Goal: Transaction & Acquisition: Purchase product/service

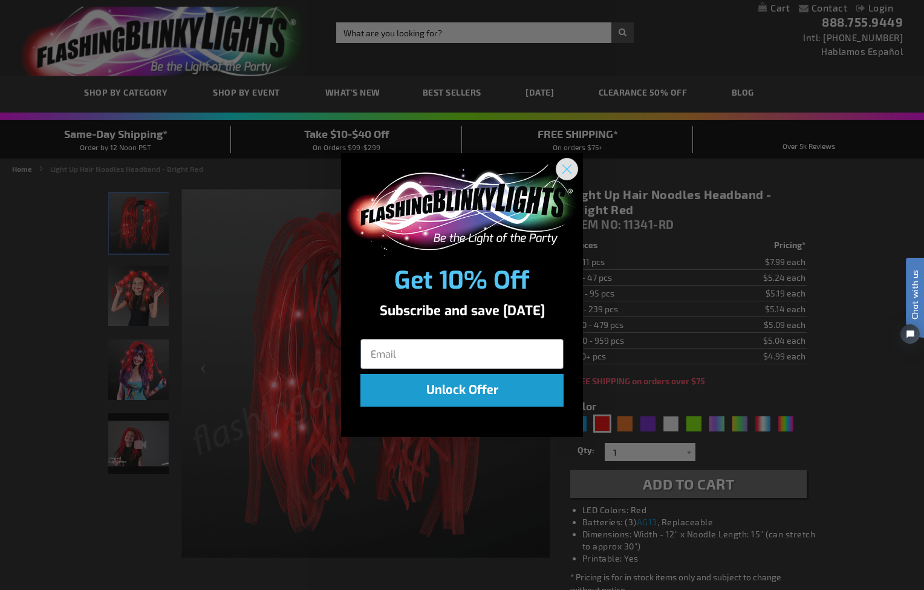
click at [567, 170] on icon "Close dialog" at bounding box center [567, 169] width 8 height 8
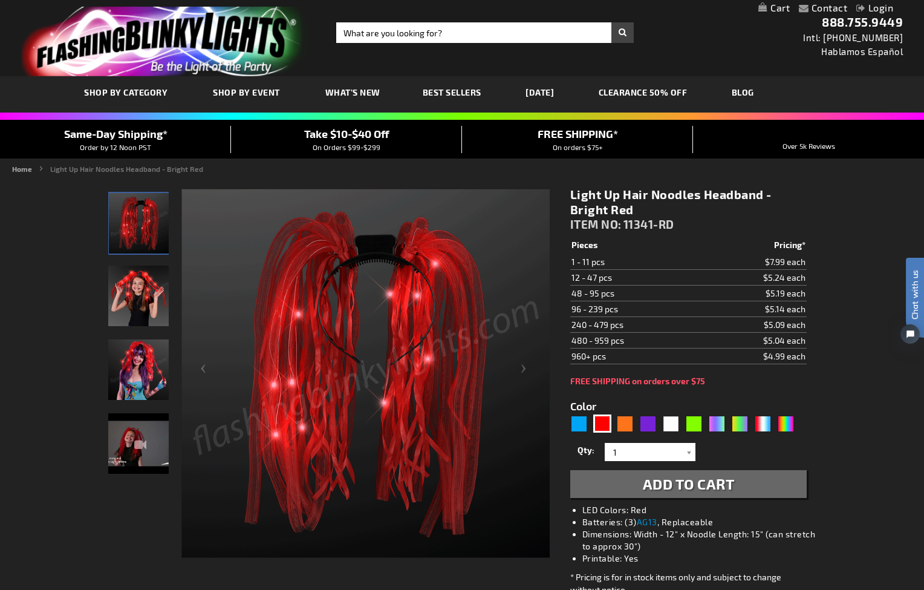
click at [131, 295] on img "Woman wearing Red Light Up Hair Noodle LED Headband" at bounding box center [138, 296] width 60 height 60
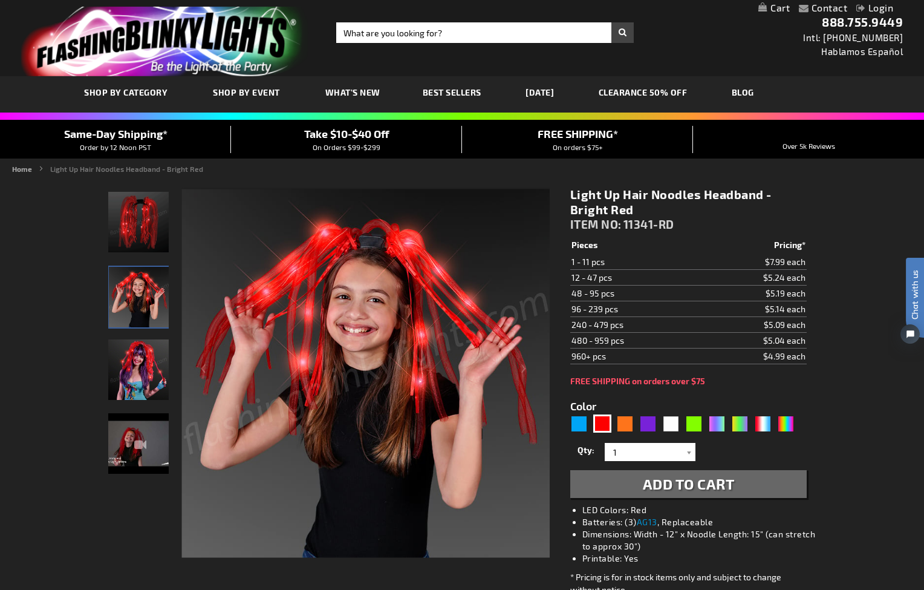
click at [133, 367] on img "Woman wearing Red Light Up Hair Noodle LED Headband" at bounding box center [138, 369] width 60 height 60
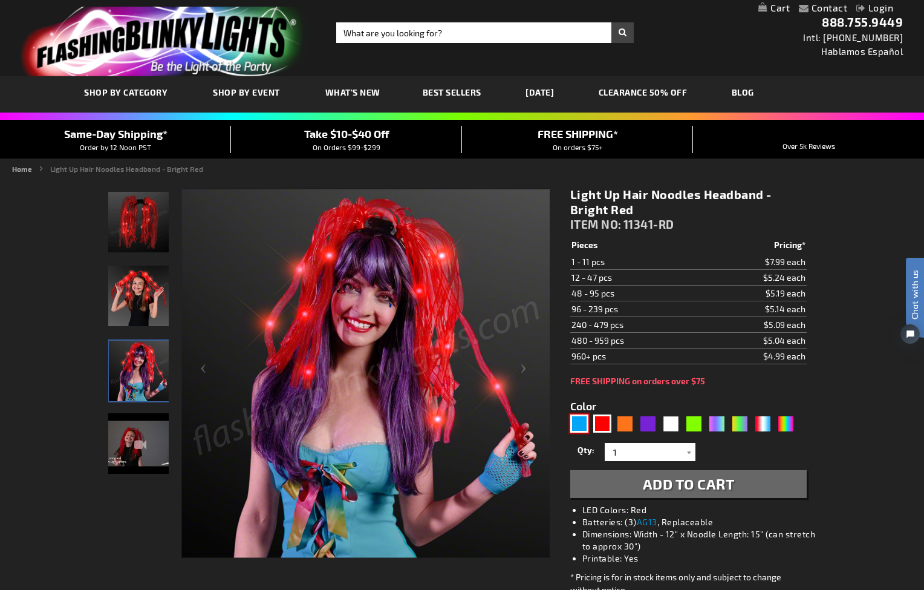
click at [577, 420] on div "Blue" at bounding box center [579, 423] width 18 height 18
type input "5629"
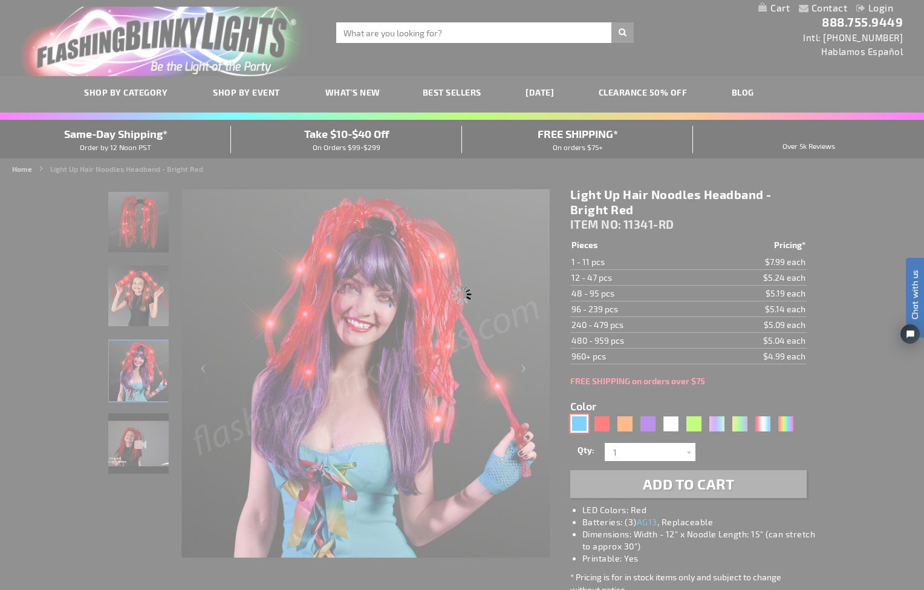
type input "11341-BL"
type input "Customize - Light Up Hair Noodle Headbands - Bright Blue - ITEM NO: 11341-BL"
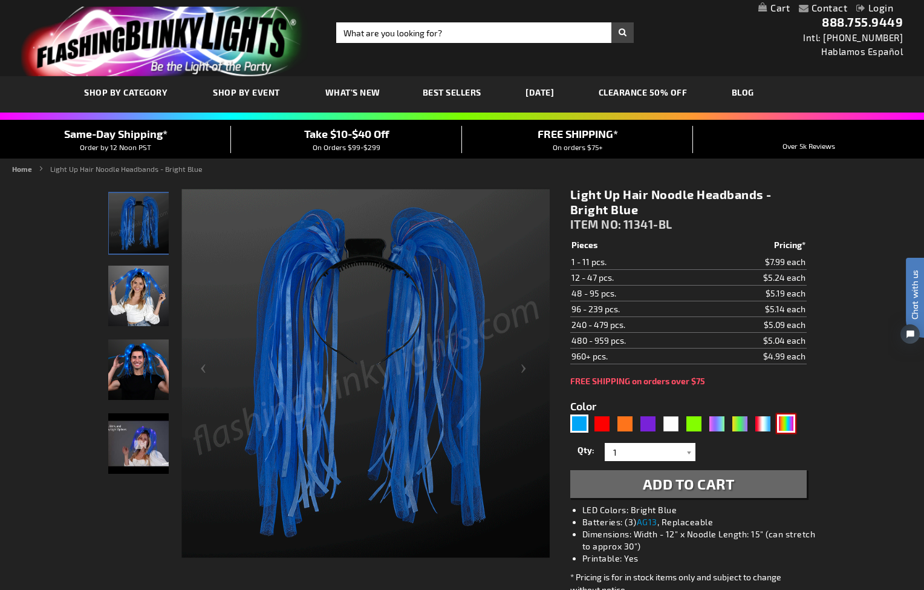
click at [785, 424] on div "Multicolor" at bounding box center [786, 423] width 18 height 18
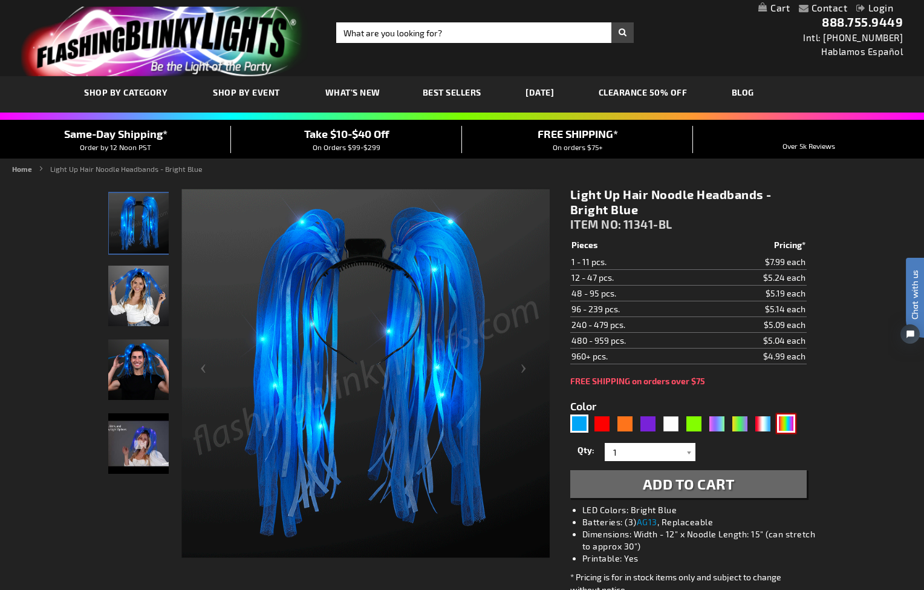
type input "5659"
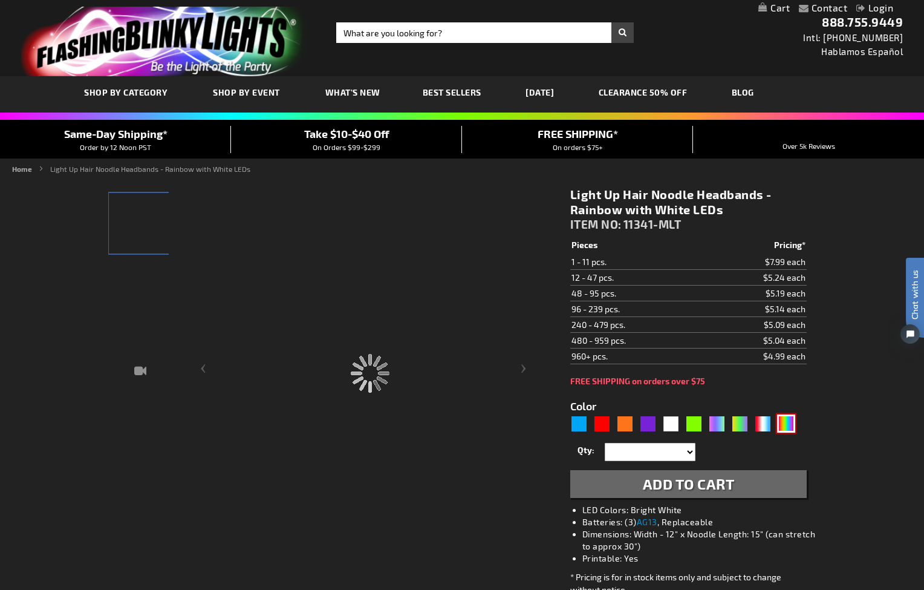
type input "11341-MLT"
type input "Customize - Light Up Hair Noodle Headbands - Rainbow with White LEDs - ITEM NO:…"
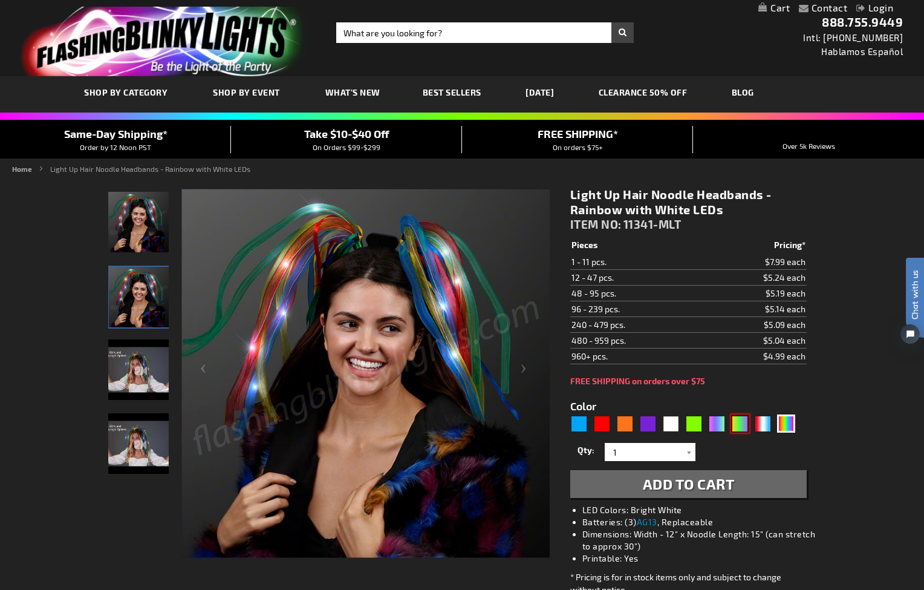
click at [739, 424] on div "PGG" at bounding box center [740, 423] width 18 height 18
type input "5638"
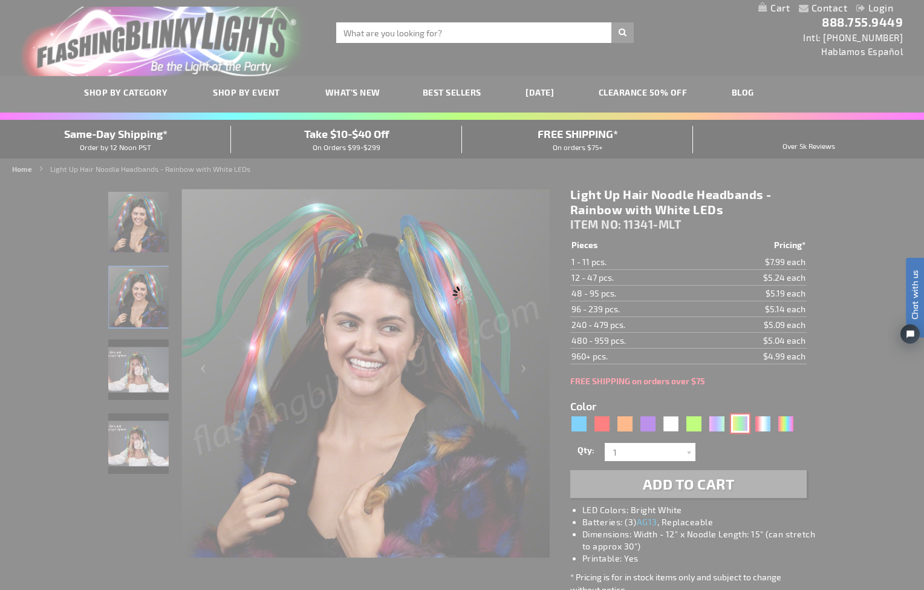
type input "11341-JPG"
type input "Customize - Light Up Hair Noodles Headband - Purple Green &amp; Yellow Mardi Gr…"
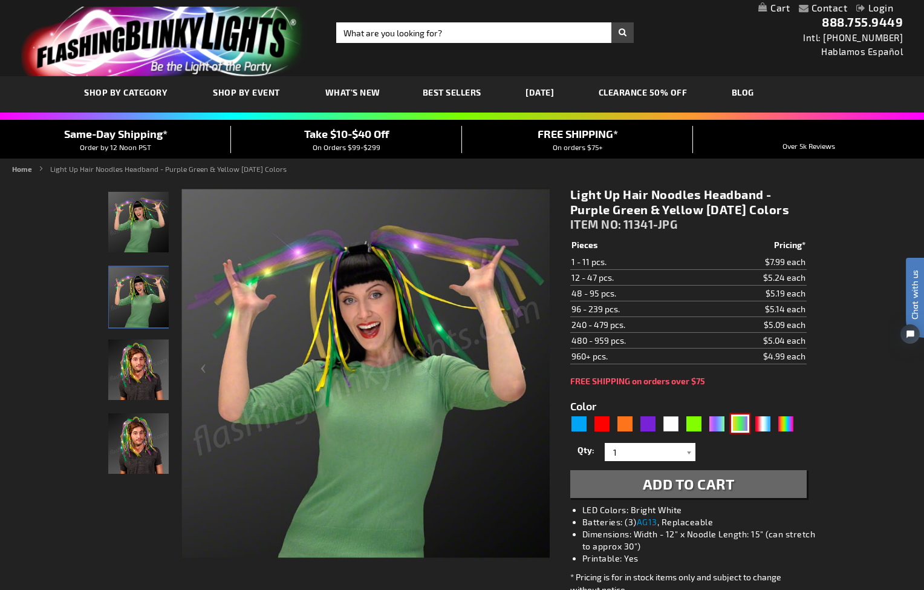
click at [134, 432] on img at bounding box center [138, 443] width 60 height 60
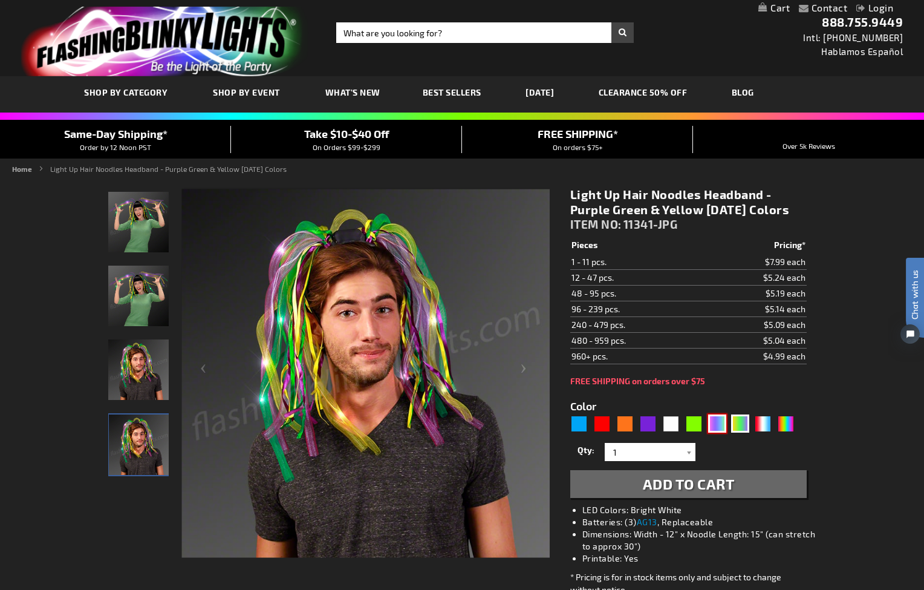
click at [715, 432] on div "Neon" at bounding box center [717, 423] width 18 height 18
type input "5636"
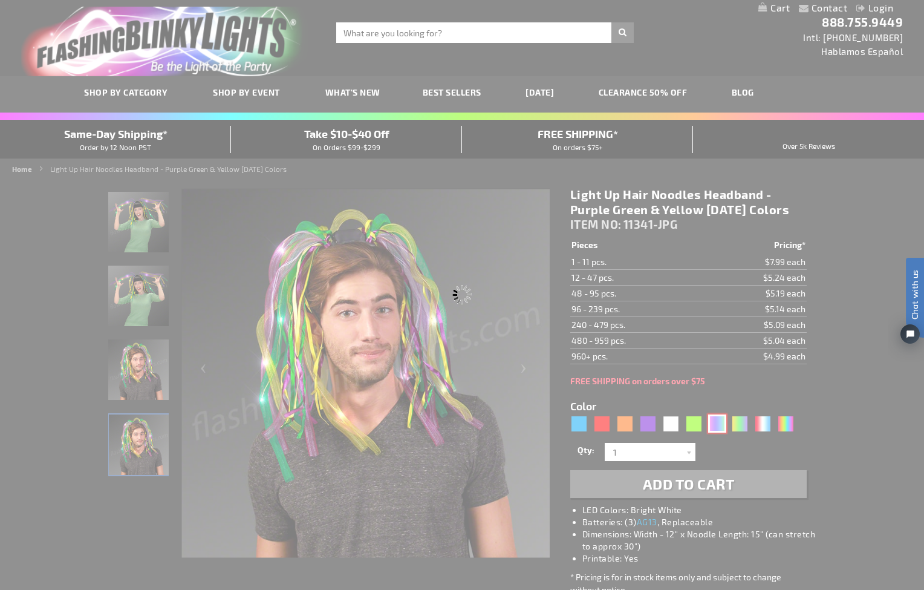
type input "11341-NEON"
type input "Customize - Neon Rave Noodle Hair Headbands with Purple LEDs - ITEM NO: 11341-N…"
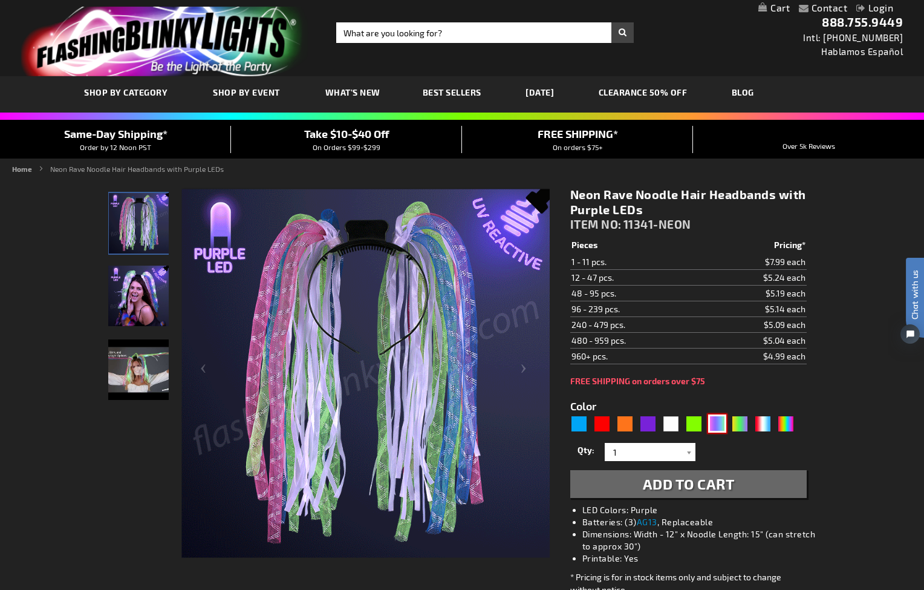
click at [137, 285] on img at bounding box center [138, 296] width 60 height 60
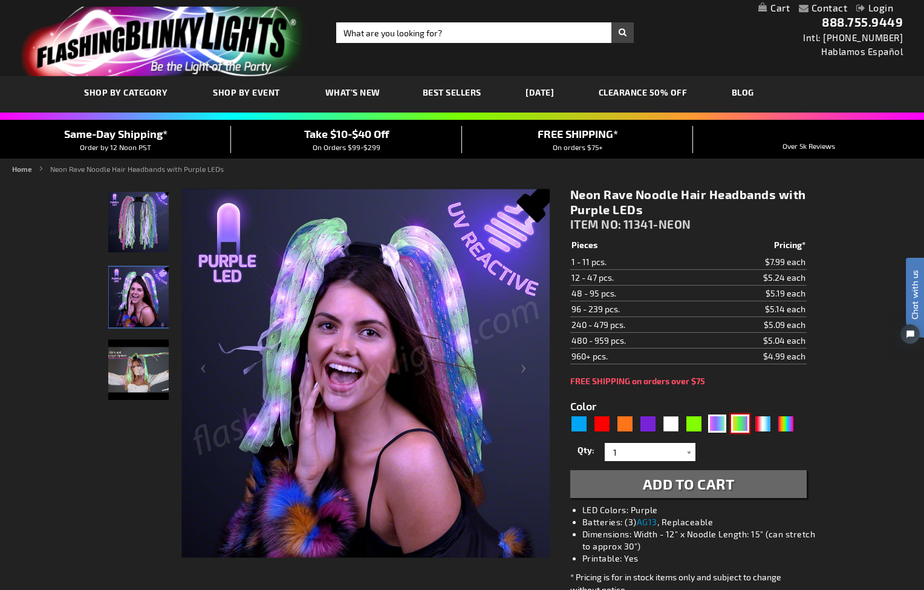
click at [741, 424] on div "PGG" at bounding box center [740, 423] width 18 height 18
type input "5638"
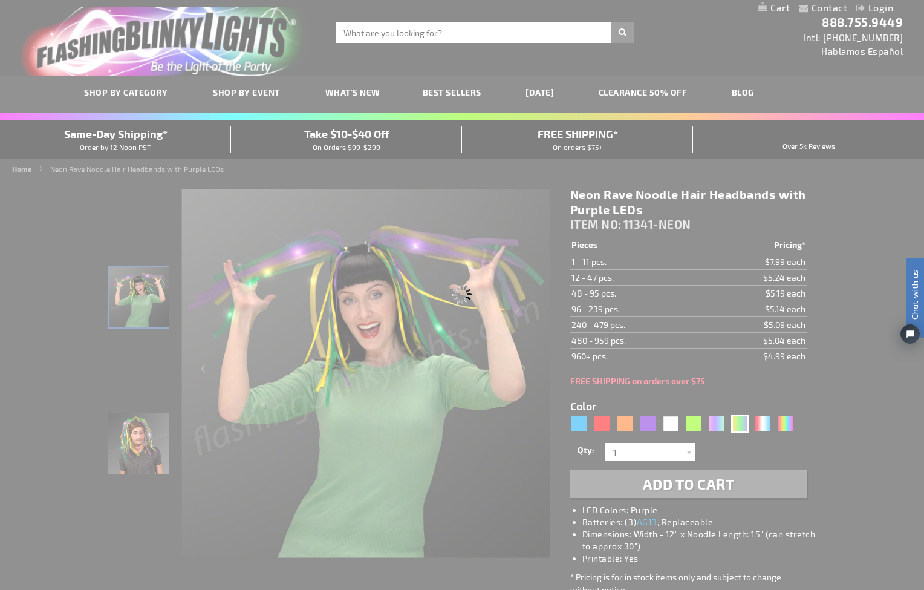
click at [763, 423] on div "Please wait..." at bounding box center [462, 295] width 924 height 590
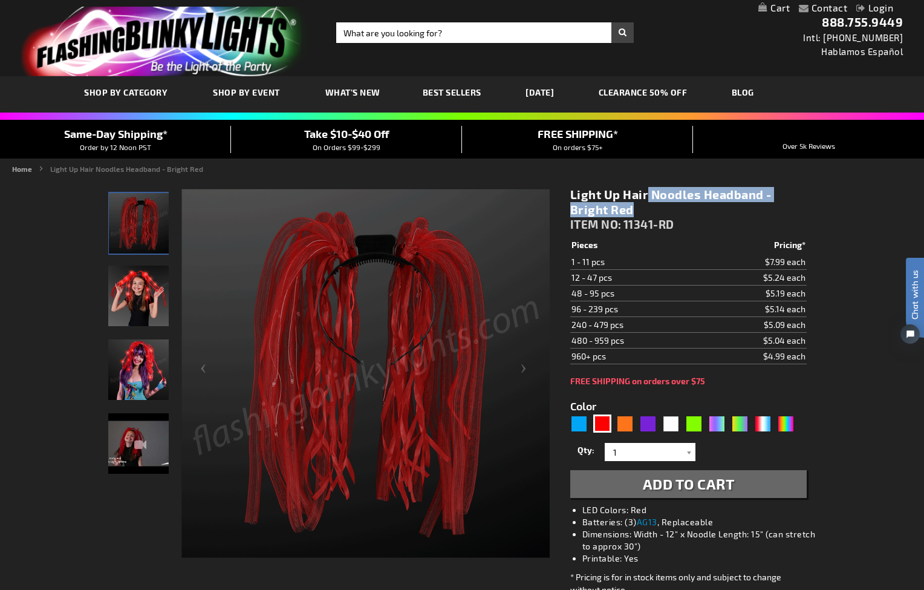
drag, startPoint x: 570, startPoint y: 197, endPoint x: 772, endPoint y: 199, distance: 202.6
click at [761, 196] on h1 "Light Up Hair Noodles Headband - Bright Red" at bounding box center [688, 202] width 236 height 30
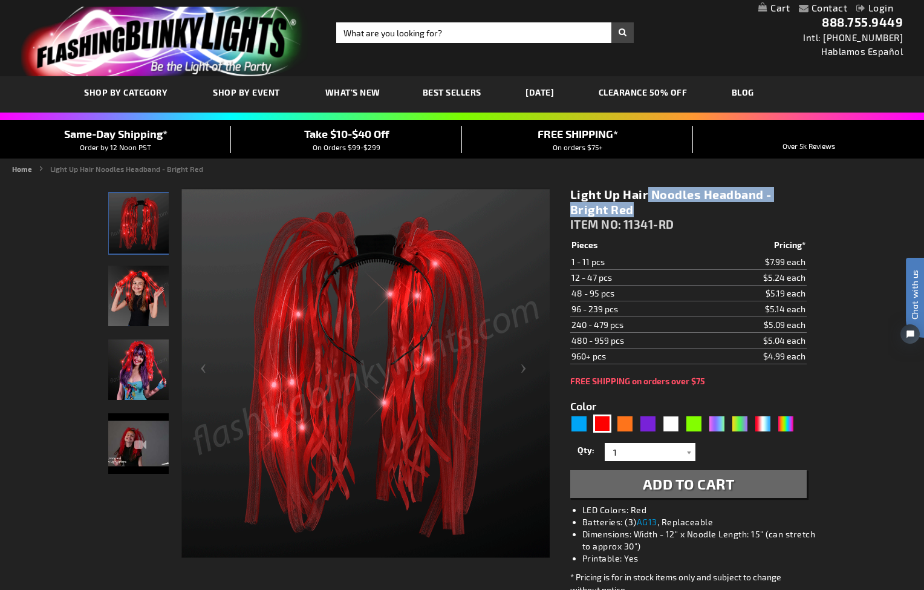
copy h1 "Light Up Hair Noodles Headband"
click at [761, 423] on div "RWB" at bounding box center [763, 423] width 18 height 18
type input "5643"
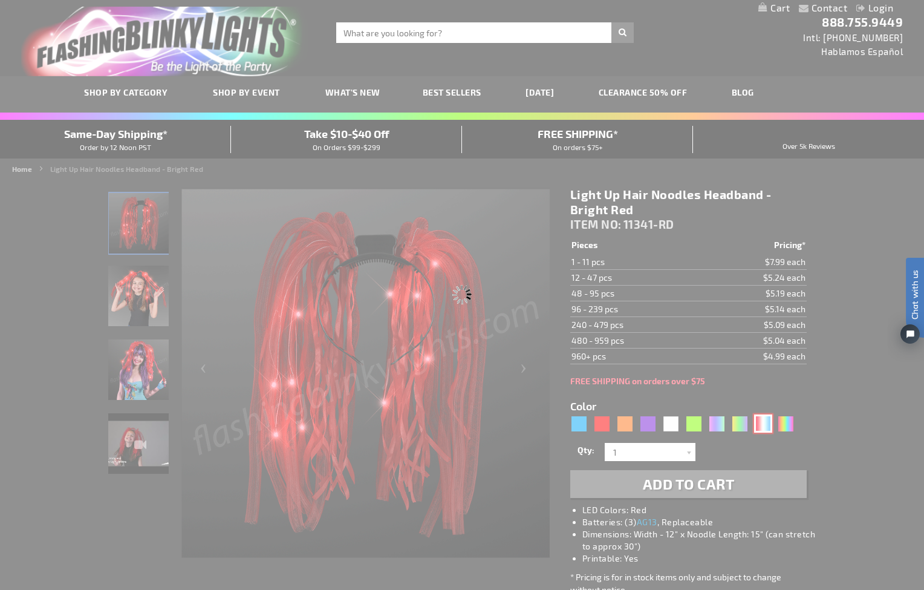
type input "11341-RWB"
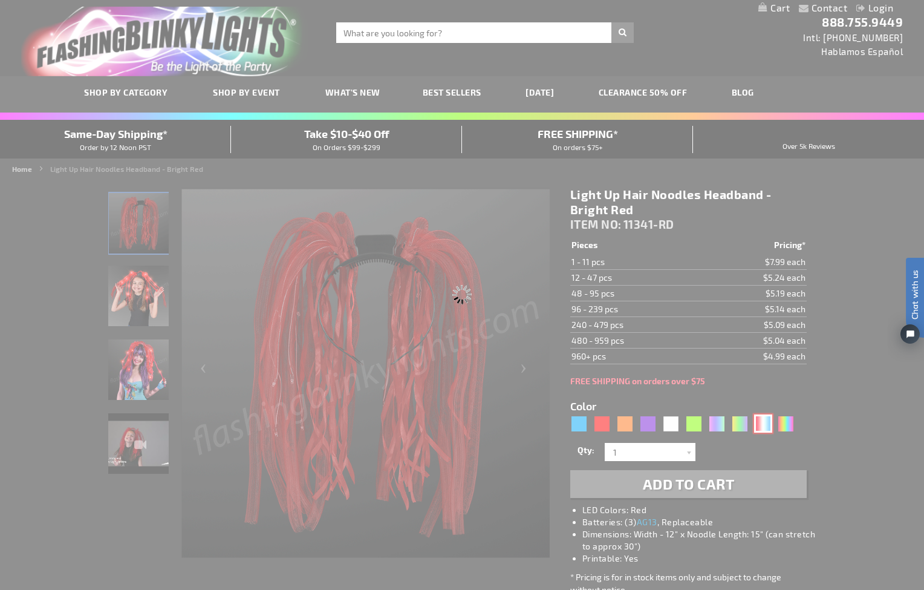
type input "Customize - Light Up Hair Noodle Headbands - Red White &amp; Blue USA Colors - …"
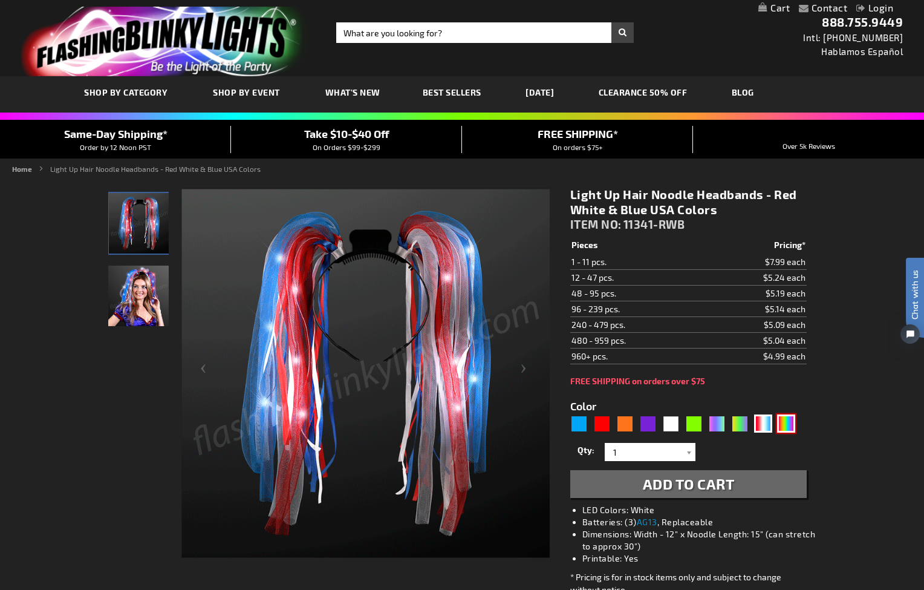
click at [784, 421] on div "Multicolor" at bounding box center [786, 423] width 18 height 18
type input "5659"
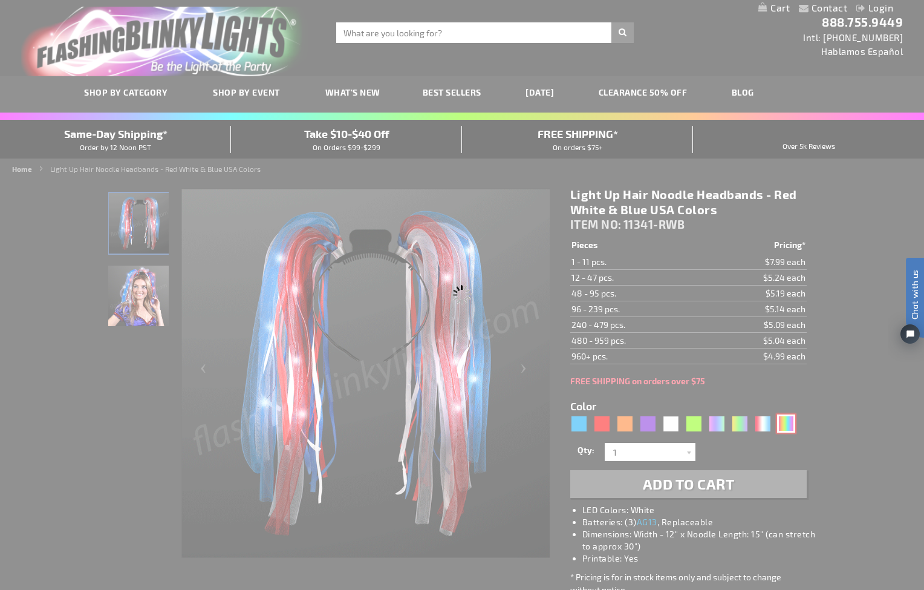
type input "11341-MLT"
type input "Customize - Light Up Hair Noodle Headbands - Rainbow with White LEDs - ITEM NO:…"
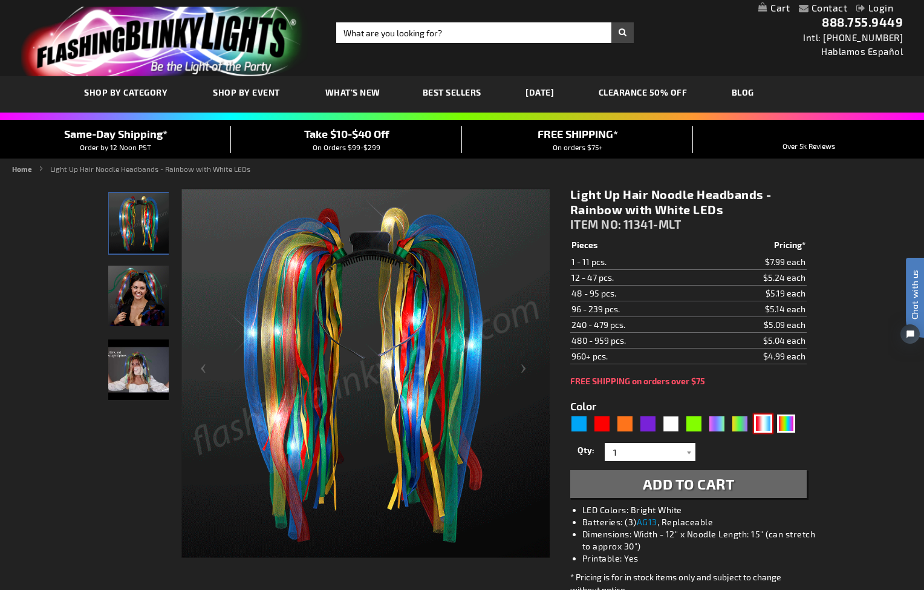
click at [762, 423] on div "RWB" at bounding box center [763, 423] width 18 height 18
type input "5643"
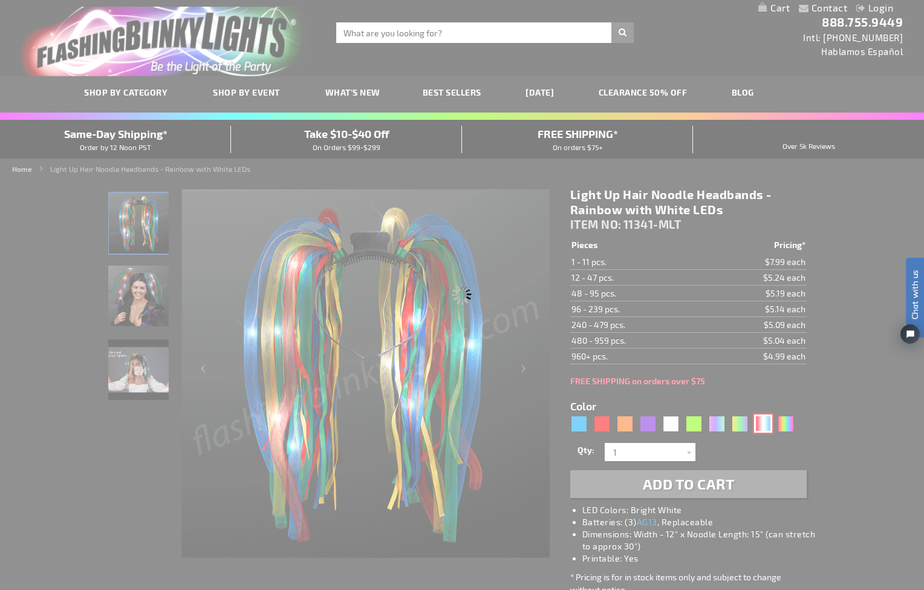
type input "11341-RWB"
type input "Customize - Light Up Hair Noodle Headbands - Red White &amp; Blue USA Colors - …"
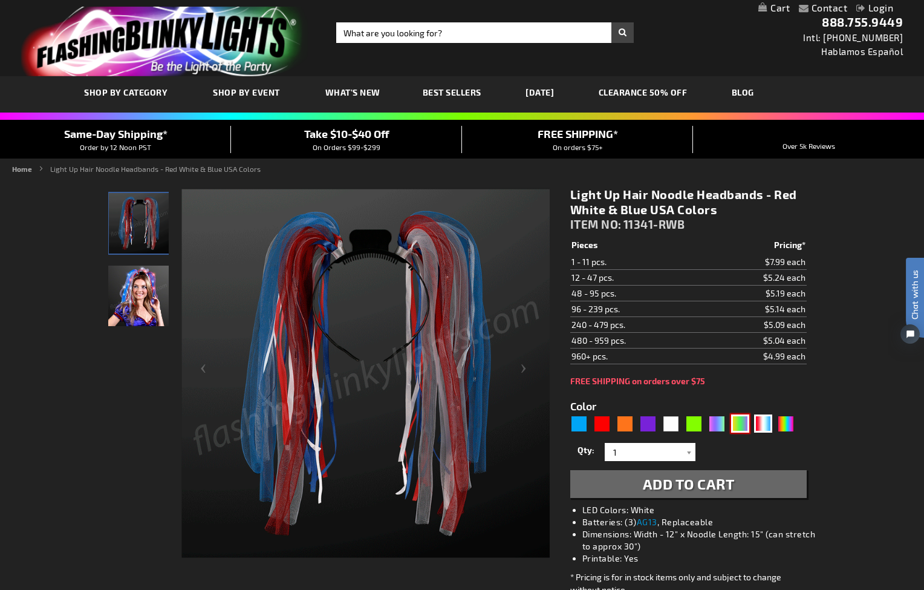
click at [738, 423] on div "PGG" at bounding box center [740, 423] width 18 height 18
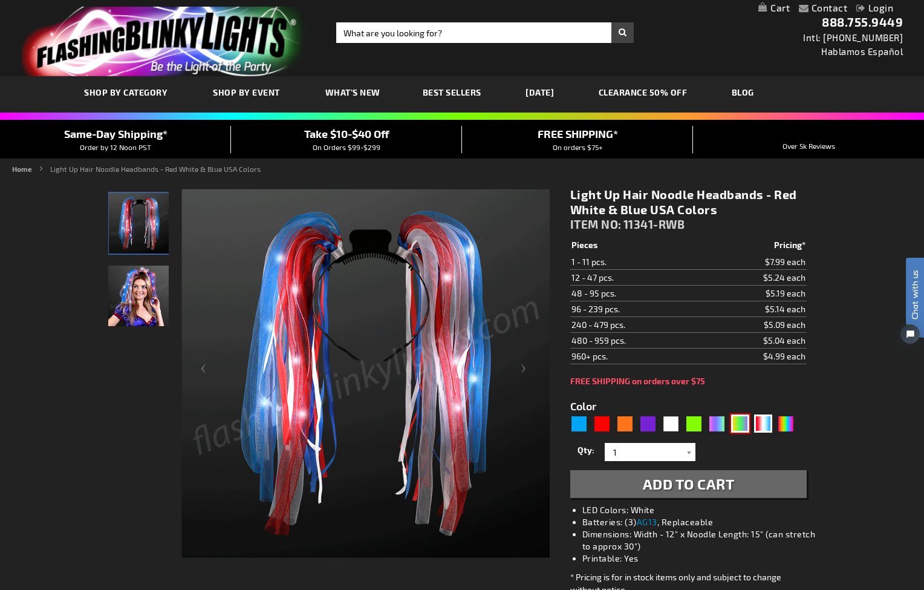
type input "5638"
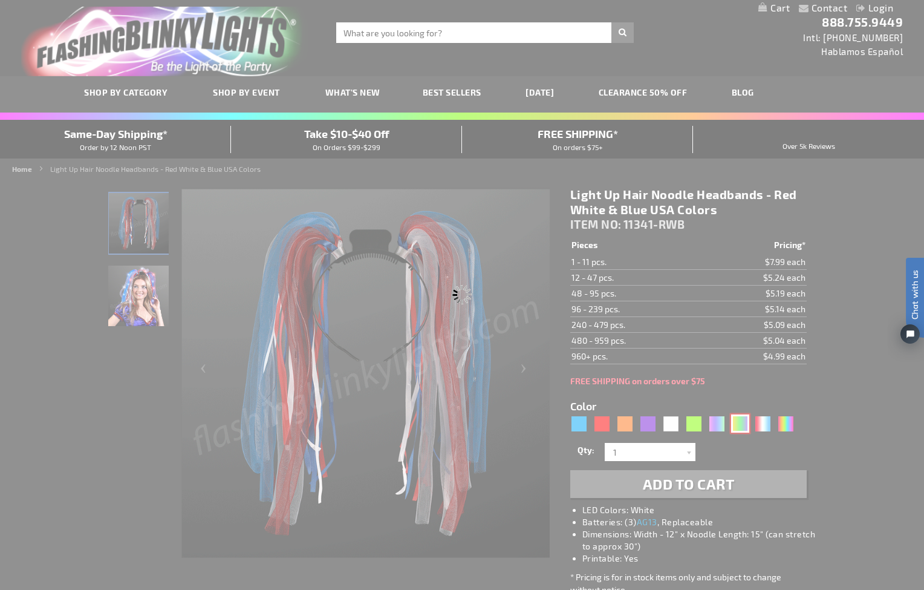
type input "11341-JPG"
type input "Customize - Light Up Hair Noodles Headband - Purple Green &amp; Yellow Mardi Gr…"
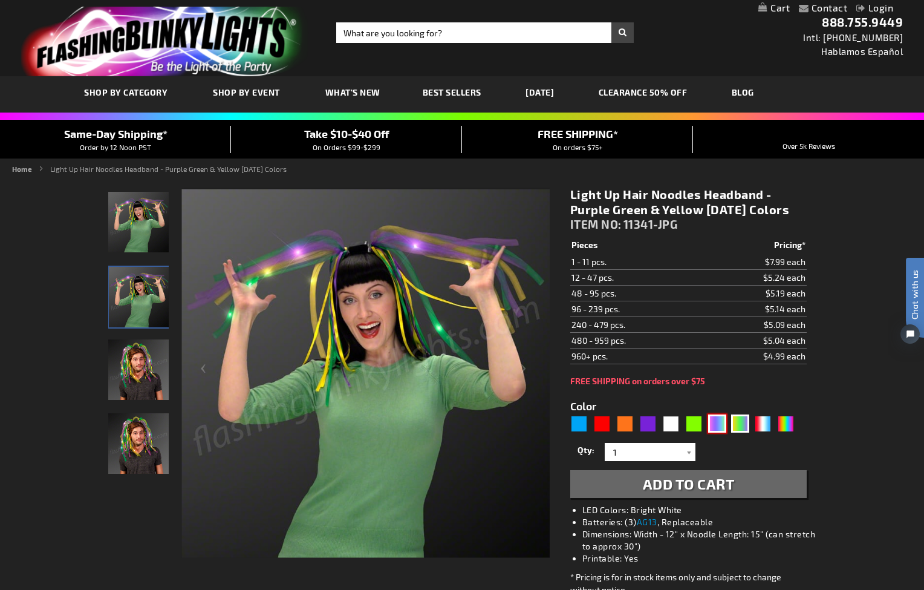
click at [717, 432] on div "Neon" at bounding box center [717, 423] width 18 height 18
type input "5636"
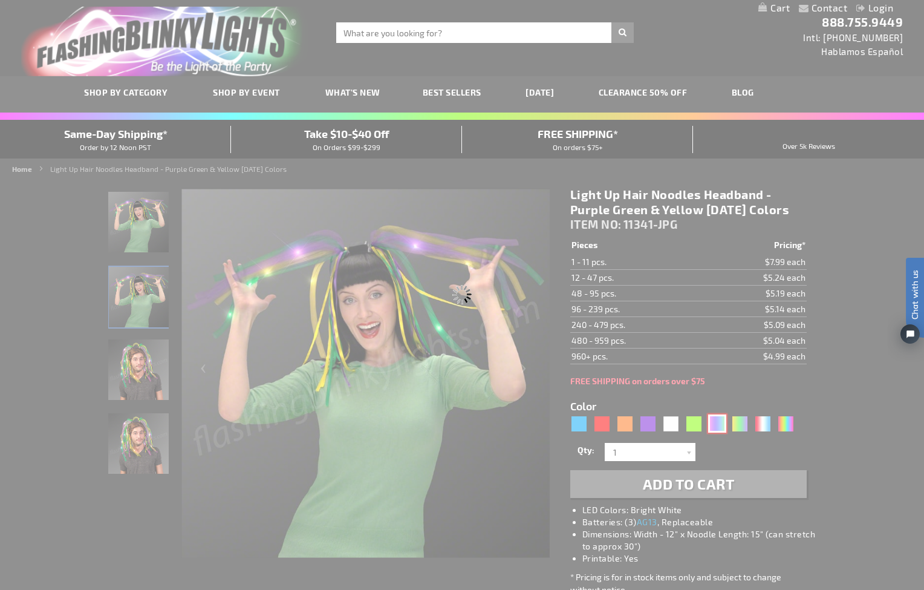
type input "11341-NEON"
type input "Customize - Neon Rave Noodle Hair Headbands with Purple LEDs - ITEM NO: 11341-N…"
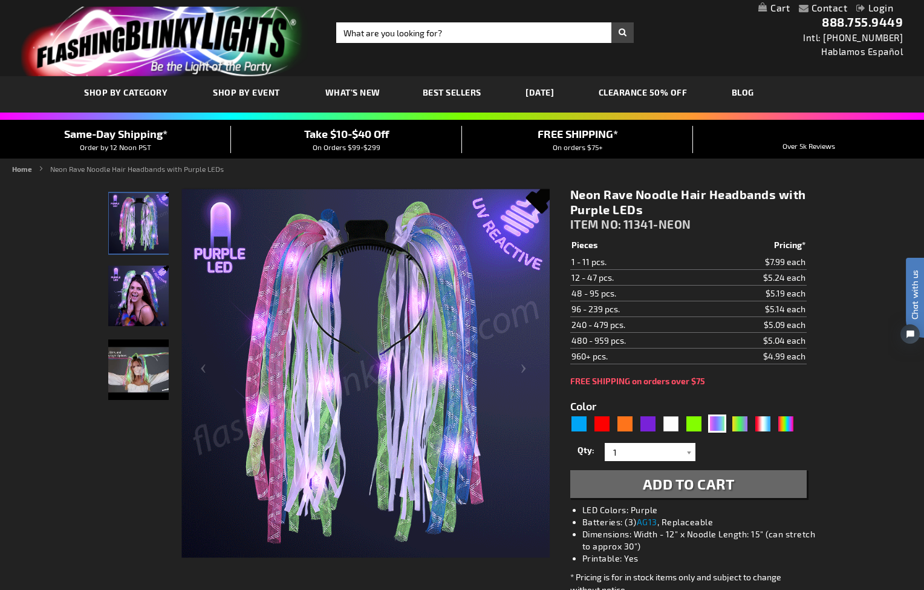
click at [672, 484] on span "Add to Cart" at bounding box center [689, 484] width 92 height 18
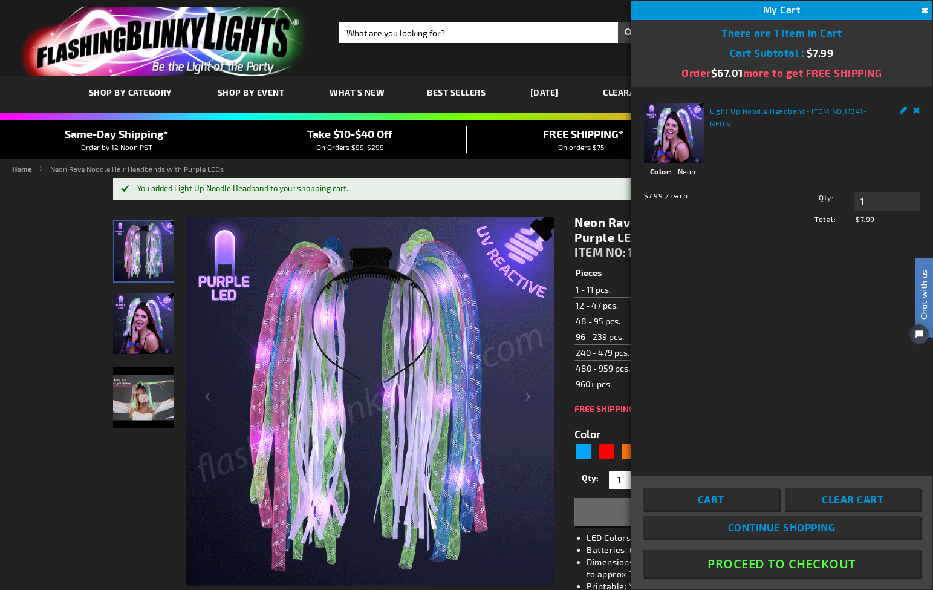
click at [850, 497] on span "Clear Cart" at bounding box center [853, 499] width 62 height 12
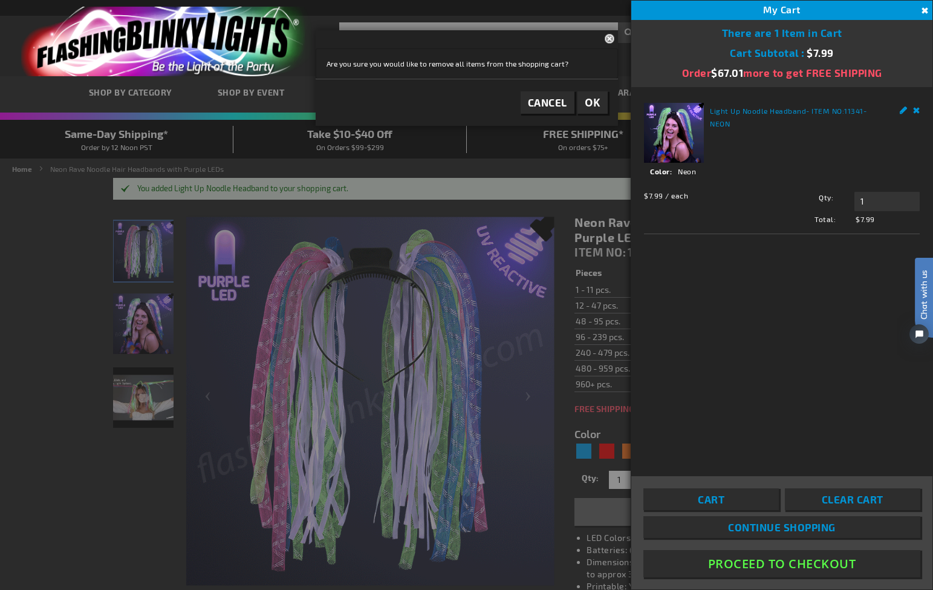
click at [595, 104] on span "OK" at bounding box center [593, 103] width 16 height 14
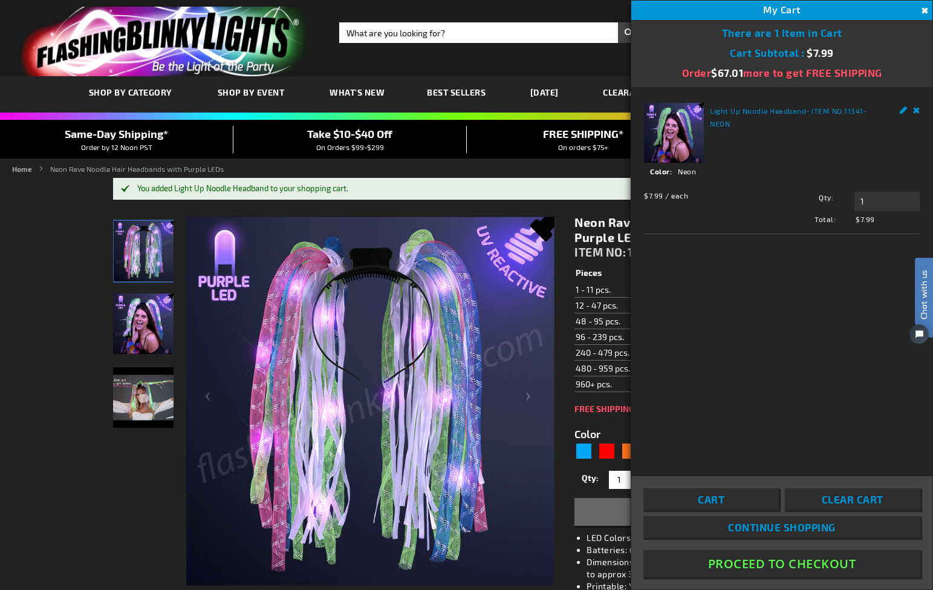
click at [924, 10] on button "Close" at bounding box center [923, 10] width 13 height 13
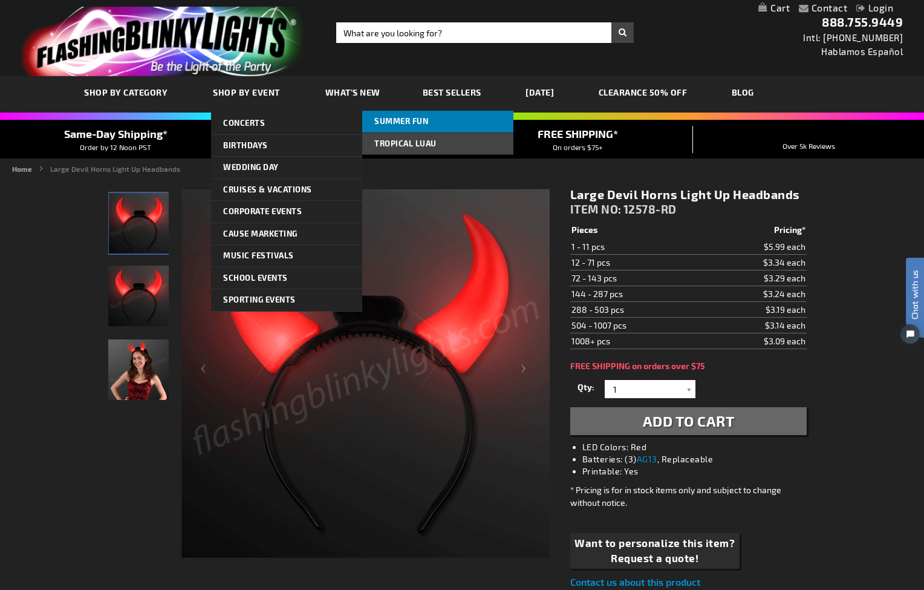
click at [406, 121] on span "Summer Fun" at bounding box center [401, 121] width 54 height 10
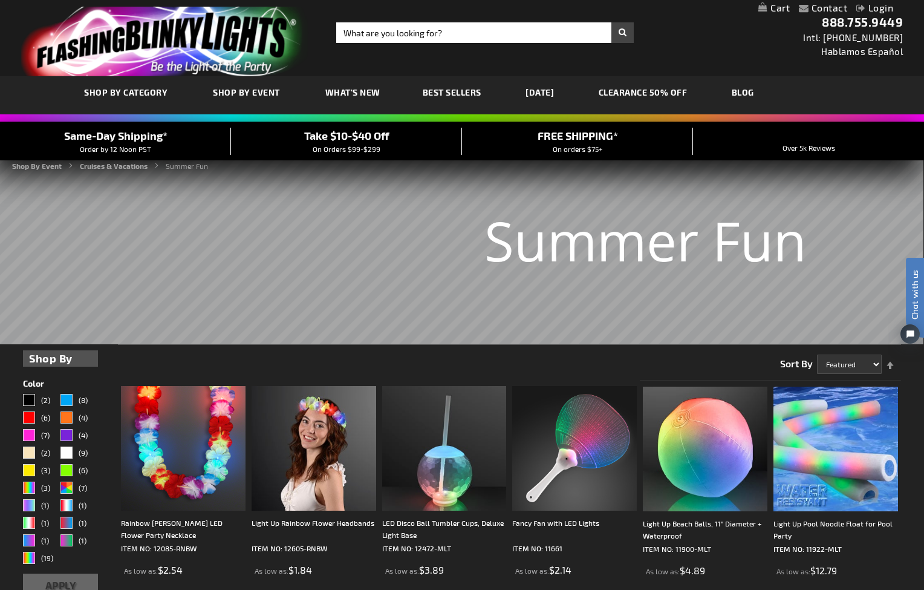
click at [432, 90] on span "Best Sellers" at bounding box center [452, 92] width 59 height 10
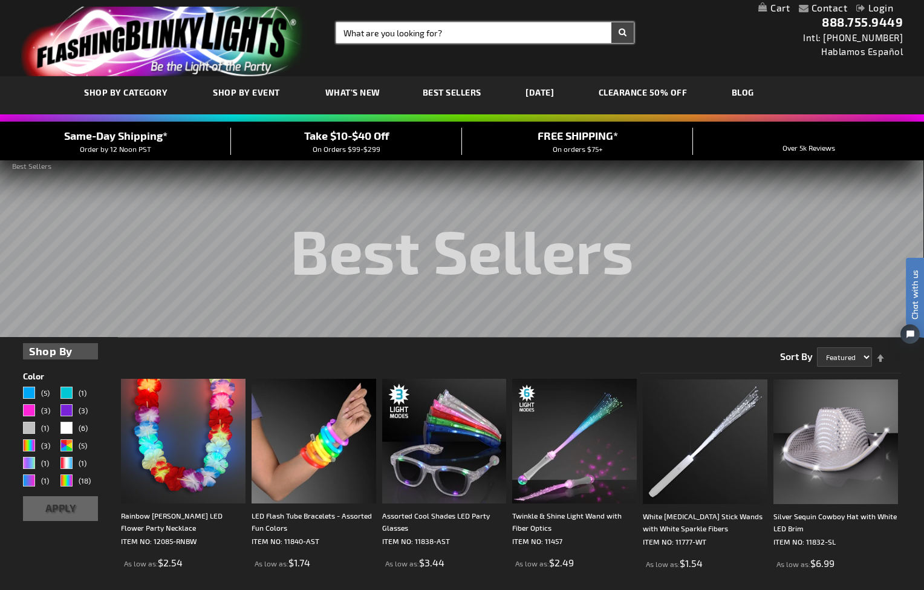
click at [421, 30] on input "Search" at bounding box center [485, 32] width 298 height 21
type input "hair"
click at [622, 33] on button "Search" at bounding box center [622, 32] width 22 height 21
